Goal: Task Accomplishment & Management: Complete application form

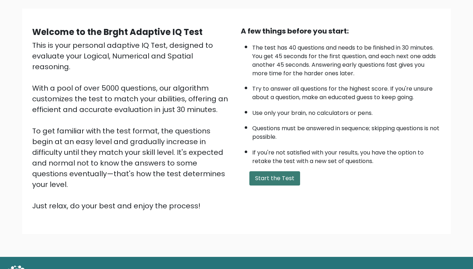
scroll to position [51, 0]
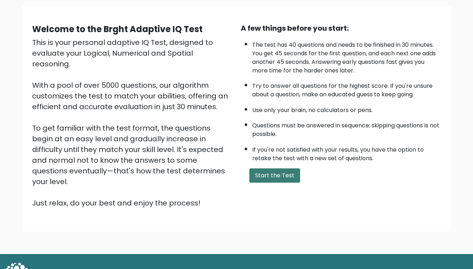
click at [273, 183] on button "Start the Test" at bounding box center [274, 176] width 51 height 14
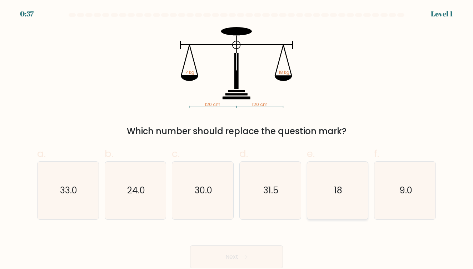
click at [352, 198] on icon "18" at bounding box center [338, 191] width 58 height 58
click at [237, 139] on input "e. 18" at bounding box center [237, 137] width 0 height 5
radio input "true"
click at [221, 249] on button "Next" at bounding box center [236, 257] width 93 height 23
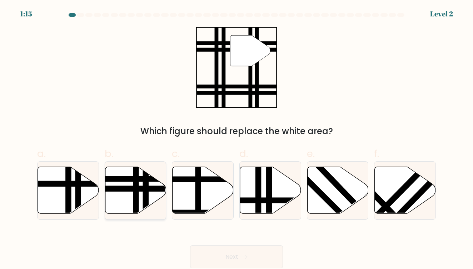
click at [128, 184] on icon at bounding box center [135, 190] width 61 height 47
click at [237, 139] on input "b." at bounding box center [237, 137] width 0 height 5
radio input "true"
click at [232, 253] on button "Next" at bounding box center [236, 257] width 93 height 23
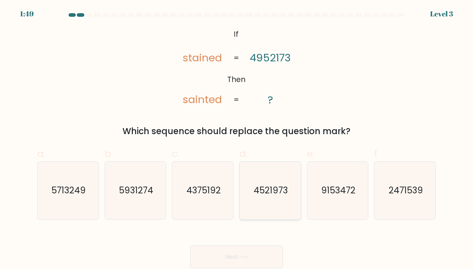
click at [260, 205] on icon "4521973" at bounding box center [270, 191] width 58 height 58
click at [237, 139] on input "d. 4521973" at bounding box center [237, 137] width 0 height 5
radio input "true"
click at [247, 251] on button "Next" at bounding box center [236, 257] width 93 height 23
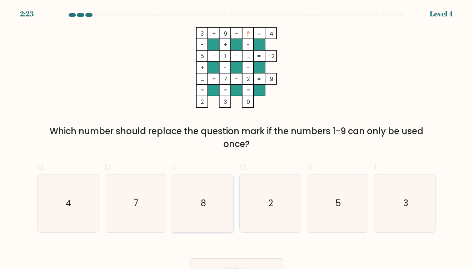
click at [198, 212] on icon "8" at bounding box center [203, 204] width 58 height 58
click at [237, 139] on input "c. 8" at bounding box center [237, 137] width 0 height 5
radio input "true"
click at [230, 258] on div "Next" at bounding box center [236, 262] width 407 height 40
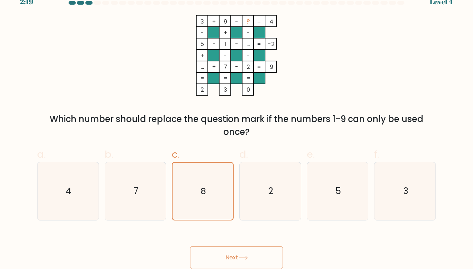
scroll to position [12, 0]
click at [230, 256] on button "Next" at bounding box center [236, 258] width 93 height 23
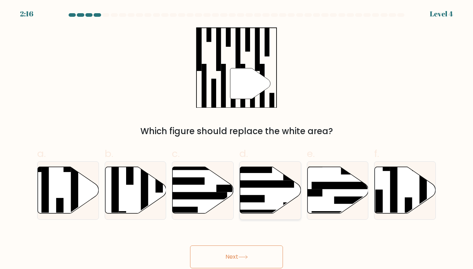
scroll to position [0, 0]
click at [378, 196] on rect at bounding box center [379, 208] width 8 height 37
click at [237, 139] on input "f." at bounding box center [237, 137] width 0 height 5
radio input "true"
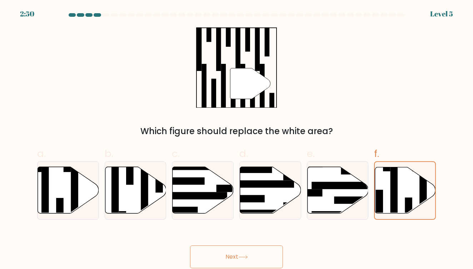
click at [260, 254] on button "Next" at bounding box center [236, 257] width 93 height 23
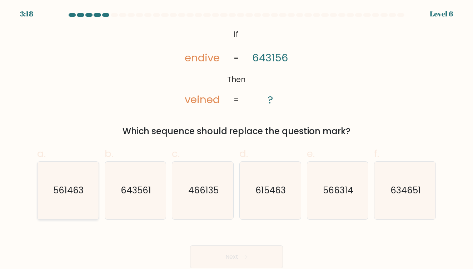
click at [53, 195] on icon "561463" at bounding box center [68, 191] width 58 height 58
click at [237, 139] on input "a. 561463" at bounding box center [237, 137] width 0 height 5
radio input "true"
click at [224, 253] on button "Next" at bounding box center [236, 257] width 93 height 23
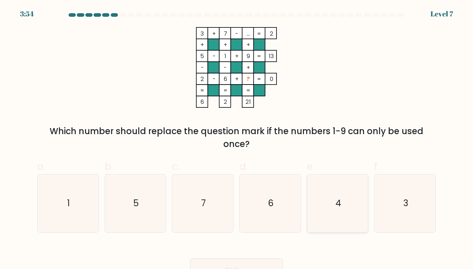
click at [315, 213] on icon "4" at bounding box center [338, 204] width 58 height 58
click at [237, 139] on input "e. 4" at bounding box center [237, 137] width 0 height 5
radio input "true"
click at [248, 259] on button "Next" at bounding box center [236, 270] width 93 height 23
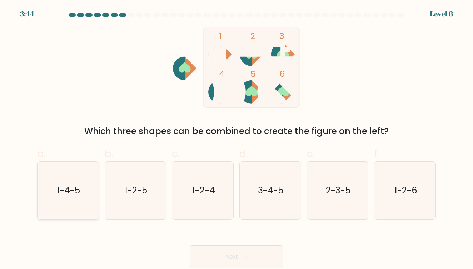
click at [60, 209] on icon "1-4-5" at bounding box center [68, 191] width 58 height 58
click at [237, 139] on input "a. 1-4-5" at bounding box center [237, 137] width 0 height 5
radio input "true"
click at [210, 249] on button "Next" at bounding box center [236, 257] width 93 height 23
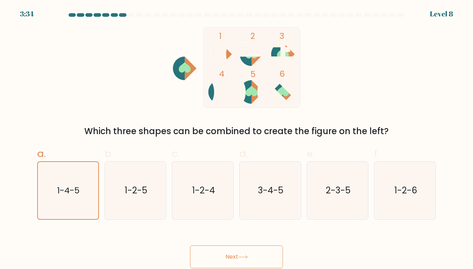
click at [244, 257] on icon at bounding box center [243, 257] width 10 height 4
click at [131, 15] on div at bounding box center [131, 15] width 7 height 4
click at [142, 93] on icon "1 2 3 4 5 6" at bounding box center [236, 67] width 192 height 81
click at [103, 200] on div "b. 1-2-5" at bounding box center [136, 182] width 68 height 73
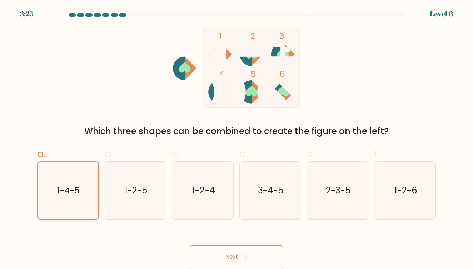
click at [80, 183] on icon "1-4-5" at bounding box center [67, 190] width 57 height 57
click at [237, 139] on input "a. 1-4-5" at bounding box center [237, 137] width 0 height 5
click at [124, 190] on icon "1-2-5" at bounding box center [135, 191] width 58 height 58
click at [237, 139] on input "b. 1-2-5" at bounding box center [237, 137] width 0 height 5
radio input "true"
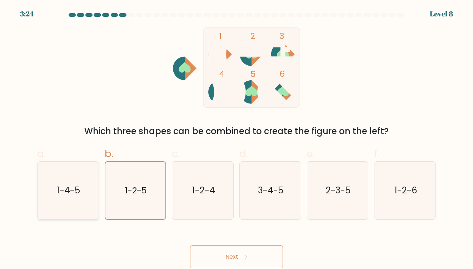
click at [88, 187] on icon "1-4-5" at bounding box center [68, 191] width 58 height 58
click at [237, 139] on input "a. 1-4-5" at bounding box center [237, 137] width 0 height 5
radio input "true"
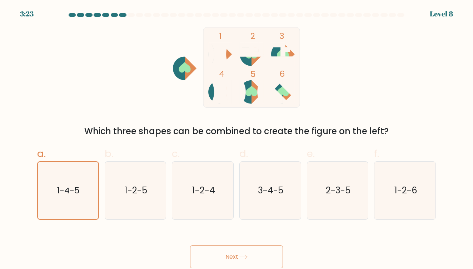
click at [270, 252] on button "Next" at bounding box center [236, 257] width 93 height 23
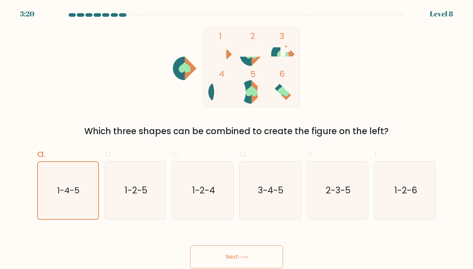
click at [270, 252] on button "Next" at bounding box center [236, 257] width 93 height 23
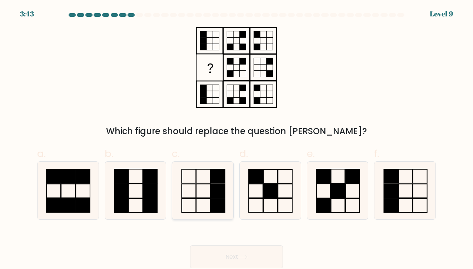
click at [195, 186] on rect at bounding box center [188, 191] width 14 height 14
click at [237, 139] on input "c." at bounding box center [237, 137] width 0 height 5
radio input "true"
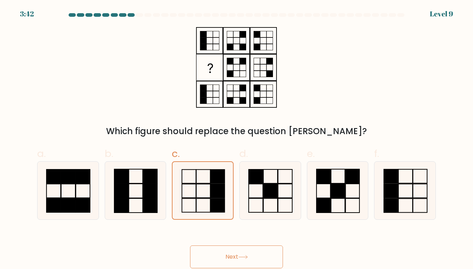
click at [212, 255] on button "Next" at bounding box center [236, 257] width 93 height 23
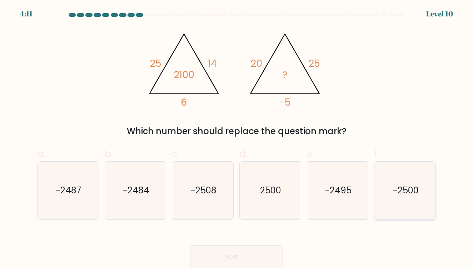
click at [404, 191] on text "-2500" at bounding box center [406, 191] width 26 height 12
click at [237, 139] on input "f. -2500" at bounding box center [237, 137] width 0 height 5
radio input "true"
click at [257, 252] on button "Next" at bounding box center [236, 257] width 93 height 23
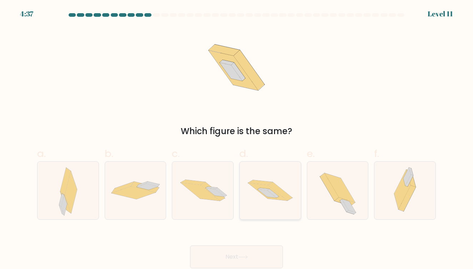
click at [274, 186] on icon at bounding box center [280, 191] width 24 height 19
click at [237, 139] on input "d." at bounding box center [237, 137] width 0 height 5
radio input "true"
click at [274, 186] on icon at bounding box center [280, 192] width 24 height 18
click at [237, 139] on input "d." at bounding box center [237, 137] width 0 height 5
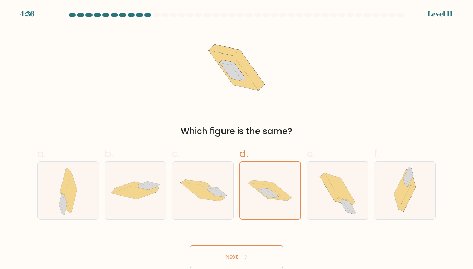
click at [248, 246] on button "Next" at bounding box center [236, 257] width 93 height 23
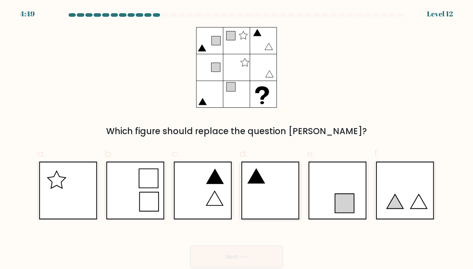
click at [274, 178] on icon at bounding box center [270, 191] width 58 height 58
click at [237, 139] on input "d." at bounding box center [237, 137] width 0 height 5
radio input "true"
click at [242, 253] on button "Next" at bounding box center [236, 257] width 93 height 23
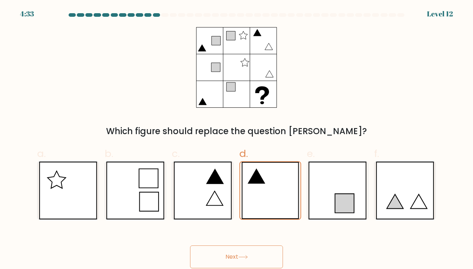
click at [242, 251] on button "Next" at bounding box center [236, 257] width 93 height 23
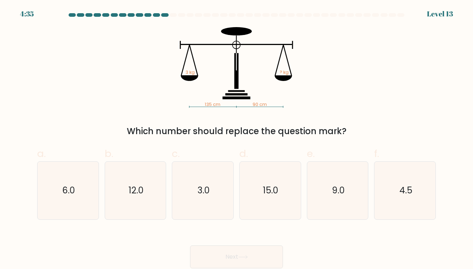
click at [168, 66] on icon "135 cm 90 cm 3 kg ? kg" at bounding box center [236, 67] width 214 height 81
click at [83, 181] on icon "6.0" at bounding box center [68, 191] width 58 height 58
click at [237, 139] on input "a. 6.0" at bounding box center [237, 137] width 0 height 5
radio input "true"
click at [224, 257] on button "Next" at bounding box center [236, 257] width 93 height 23
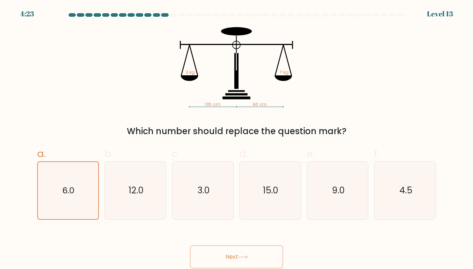
click at [225, 249] on button "Next" at bounding box center [236, 257] width 93 height 23
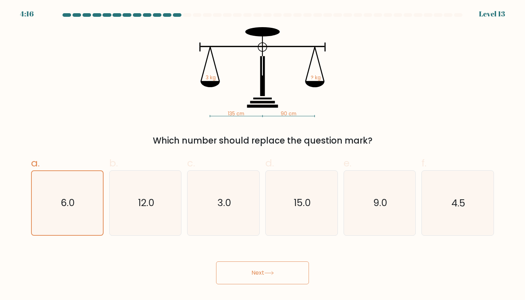
click at [277, 269] on button "Next" at bounding box center [262, 273] width 93 height 23
click at [262, 269] on button "Next" at bounding box center [262, 273] width 93 height 23
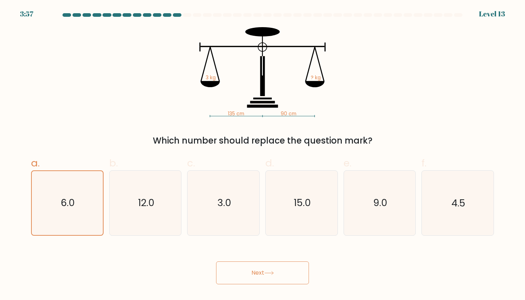
click at [254, 269] on button "Next" at bounding box center [262, 273] width 93 height 23
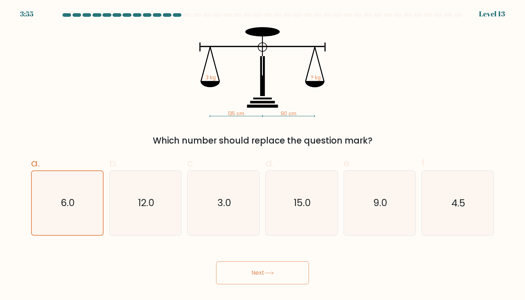
click at [254, 269] on button "Next" at bounding box center [262, 273] width 93 height 23
click at [255, 264] on button "Next" at bounding box center [262, 273] width 93 height 23
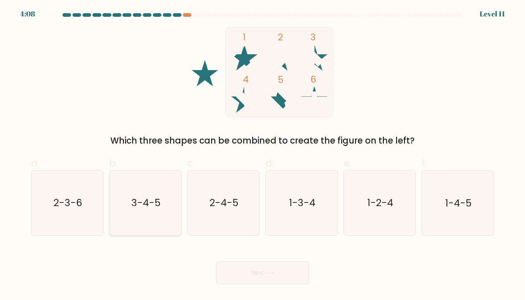
click at [148, 207] on text "3-4-5" at bounding box center [145, 202] width 29 height 13
click at [263, 155] on input "b. 3-4-5" at bounding box center [263, 152] width 0 height 5
radio input "true"
click at [283, 269] on button "Next" at bounding box center [262, 273] width 93 height 23
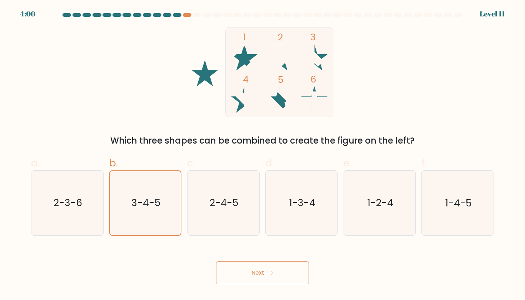
click at [284, 269] on button "Next" at bounding box center [262, 273] width 93 height 23
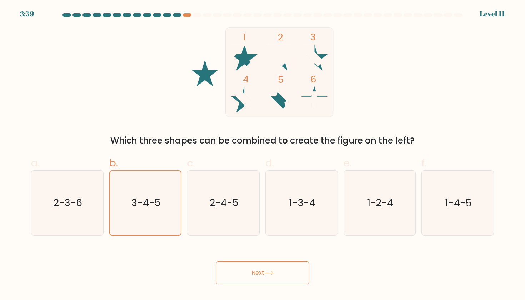
click at [284, 269] on button "Next" at bounding box center [262, 273] width 93 height 23
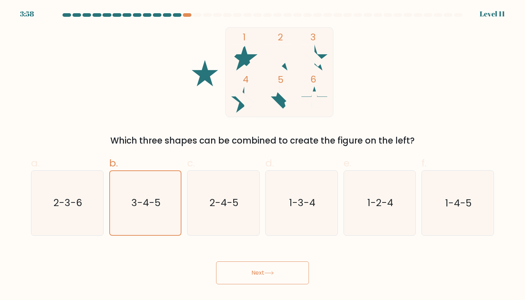
click at [284, 269] on button "Next" at bounding box center [262, 273] width 93 height 23
click at [283, 269] on button "Next" at bounding box center [262, 273] width 93 height 23
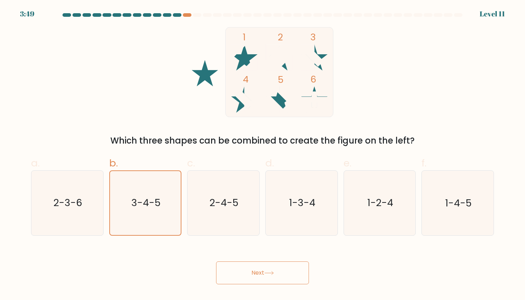
click at [233, 269] on button "Next" at bounding box center [262, 273] width 93 height 23
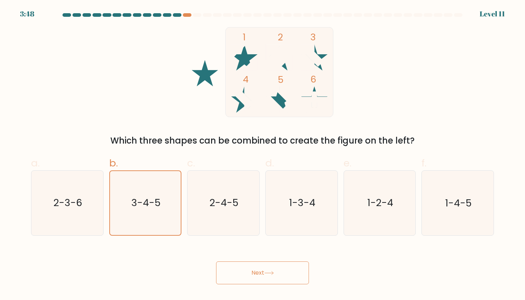
click at [233, 269] on button "Next" at bounding box center [262, 273] width 93 height 23
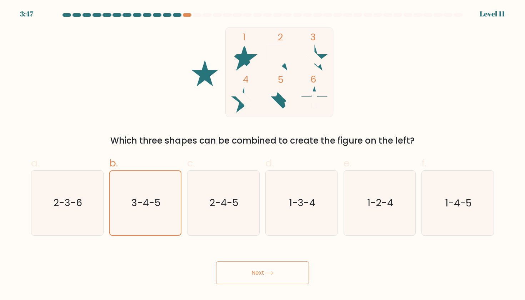
click at [233, 269] on button "Next" at bounding box center [262, 273] width 93 height 23
click at [196, 17] on div at bounding box center [263, 16] width 472 height 6
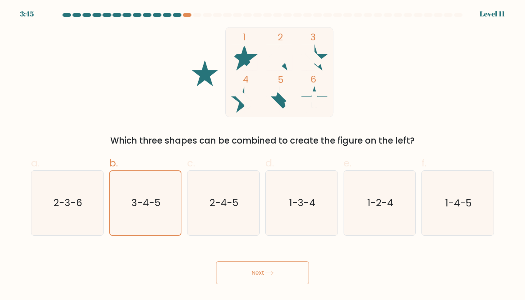
click at [196, 17] on div at bounding box center [263, 16] width 472 height 6
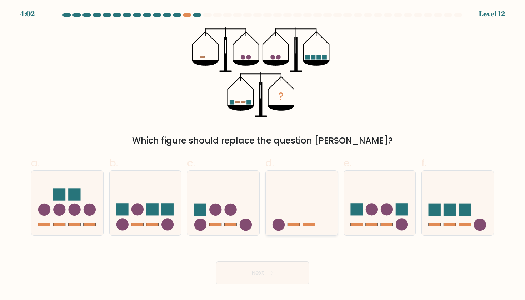
click at [284, 220] on icon at bounding box center [302, 202] width 72 height 59
click at [263, 155] on input "d." at bounding box center [263, 152] width 0 height 5
radio input "true"
click at [264, 269] on button "Next" at bounding box center [262, 273] width 93 height 23
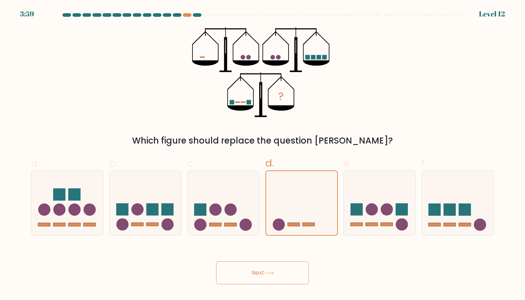
click at [264, 269] on button "Next" at bounding box center [262, 273] width 93 height 23
click at [265, 269] on button "Next" at bounding box center [262, 273] width 93 height 23
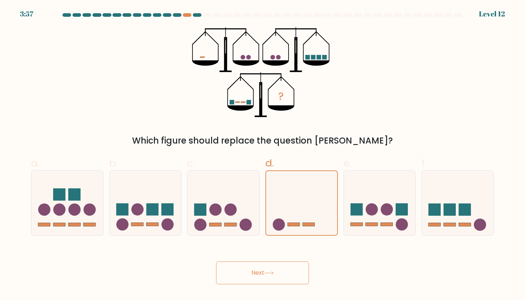
click at [265, 269] on button "Next" at bounding box center [262, 273] width 93 height 23
click at [269, 269] on button "Next" at bounding box center [262, 273] width 93 height 23
click at [269, 268] on button "Next" at bounding box center [262, 273] width 93 height 23
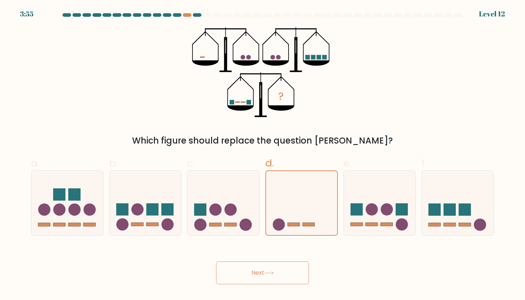
click at [269, 268] on button "Next" at bounding box center [262, 273] width 93 height 23
